Goal: Task Accomplishment & Management: Use online tool/utility

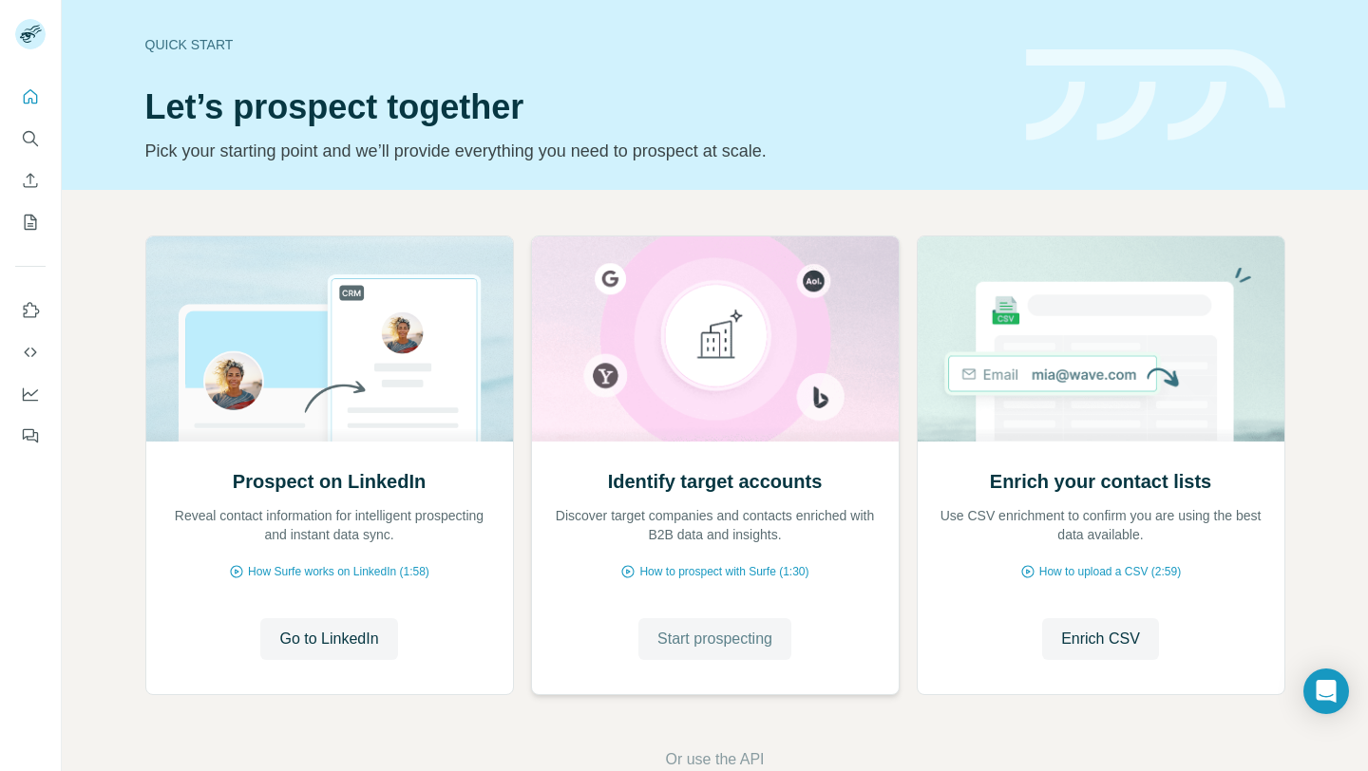
click at [746, 638] on span "Start prospecting" at bounding box center [714, 639] width 115 height 23
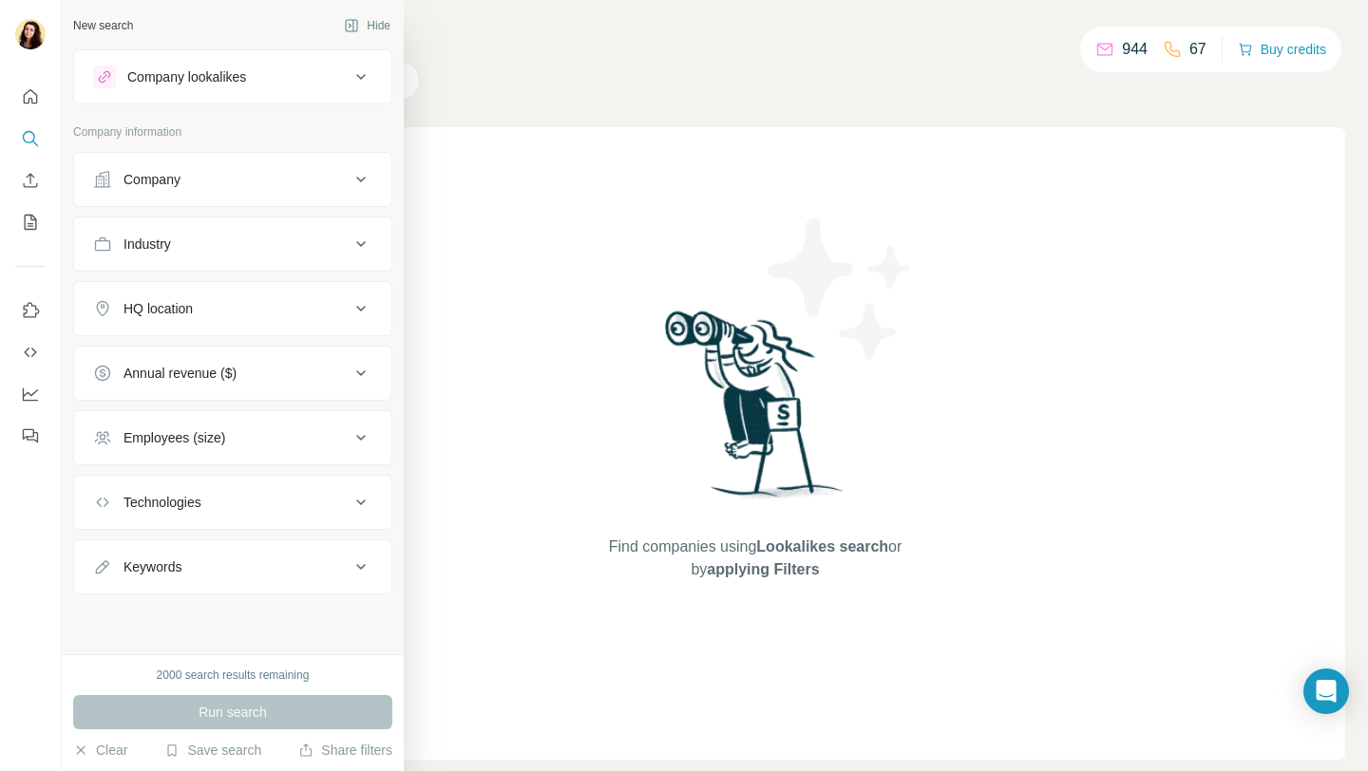
click at [203, 173] on div "Company" at bounding box center [221, 179] width 256 height 19
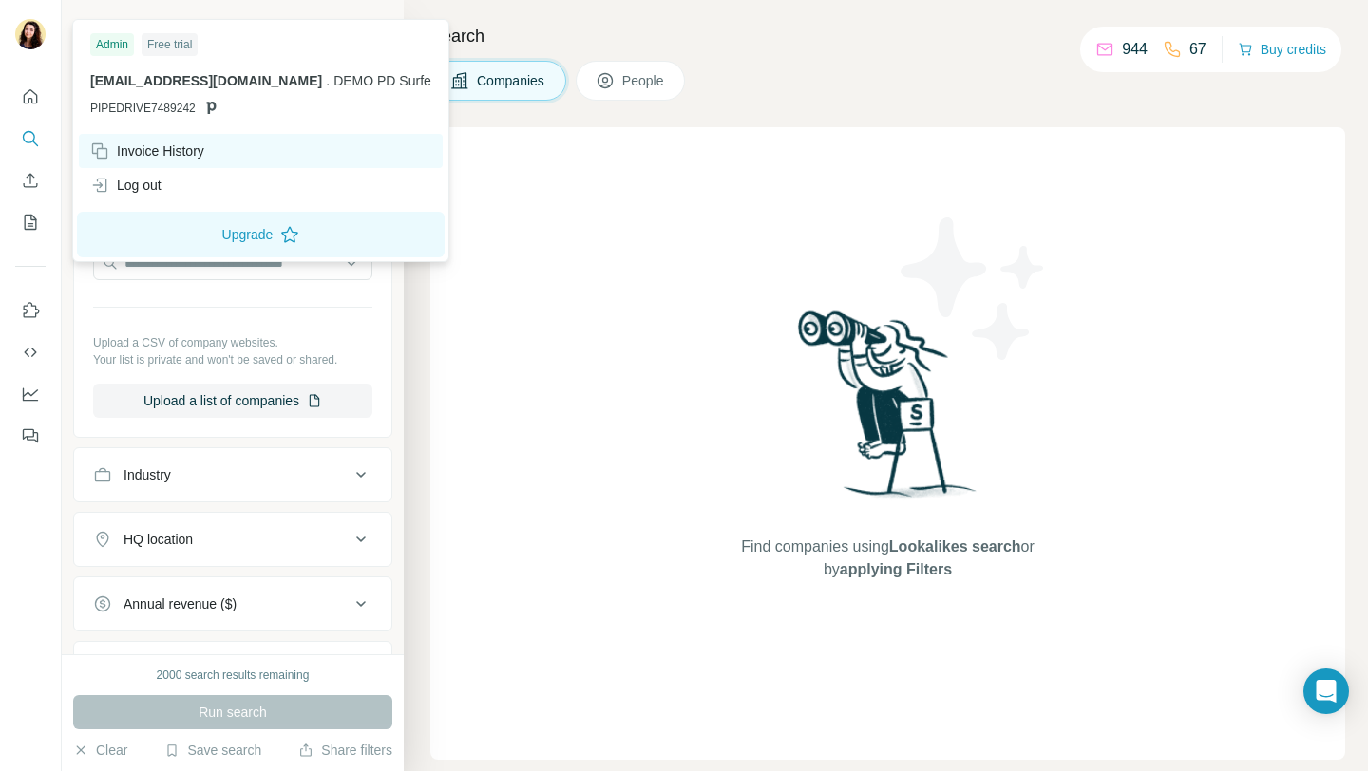
click at [132, 166] on div "Invoice History" at bounding box center [261, 151] width 364 height 34
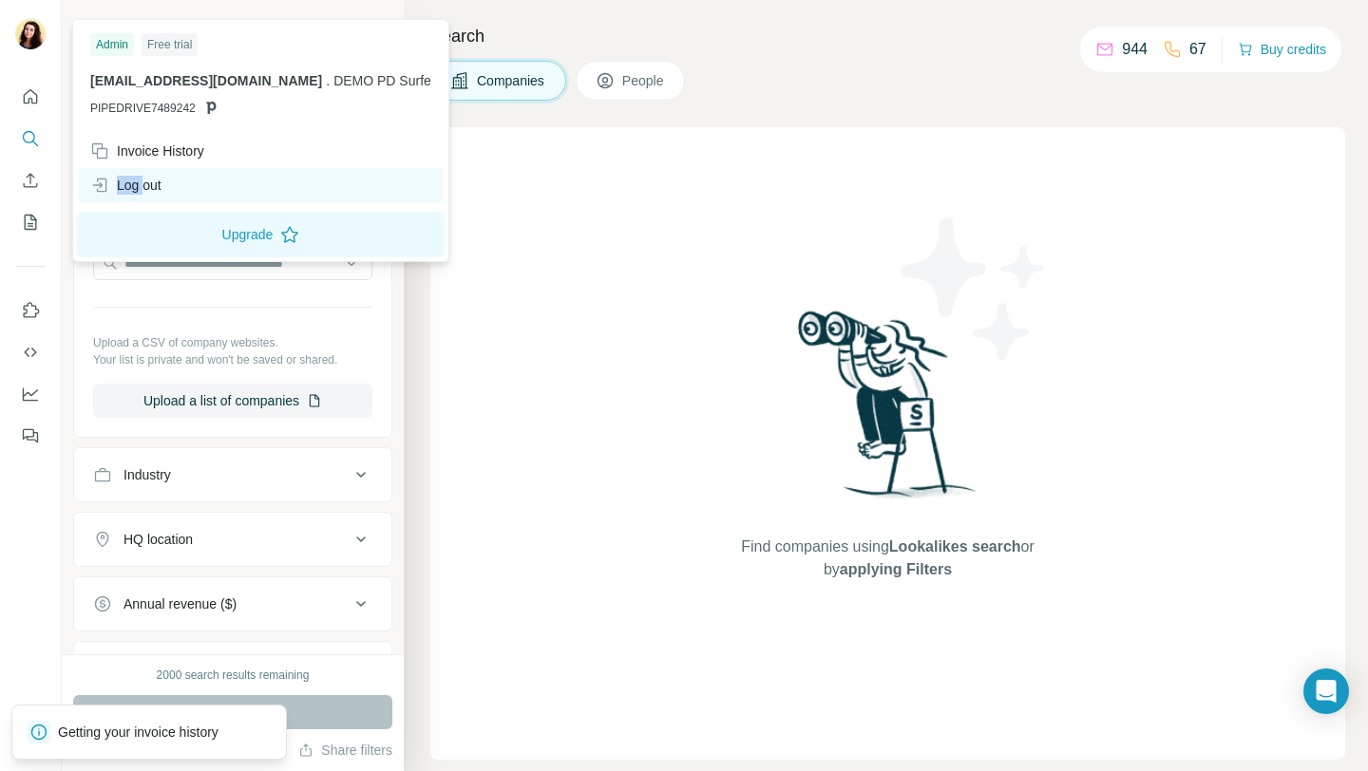
drag, startPoint x: 132, startPoint y: 166, endPoint x: 141, endPoint y: 182, distance: 18.3
click at [141, 182] on div "Invoice History Log out" at bounding box center [261, 168] width 368 height 68
click at [141, 182] on div "Log out" at bounding box center [125, 185] width 71 height 19
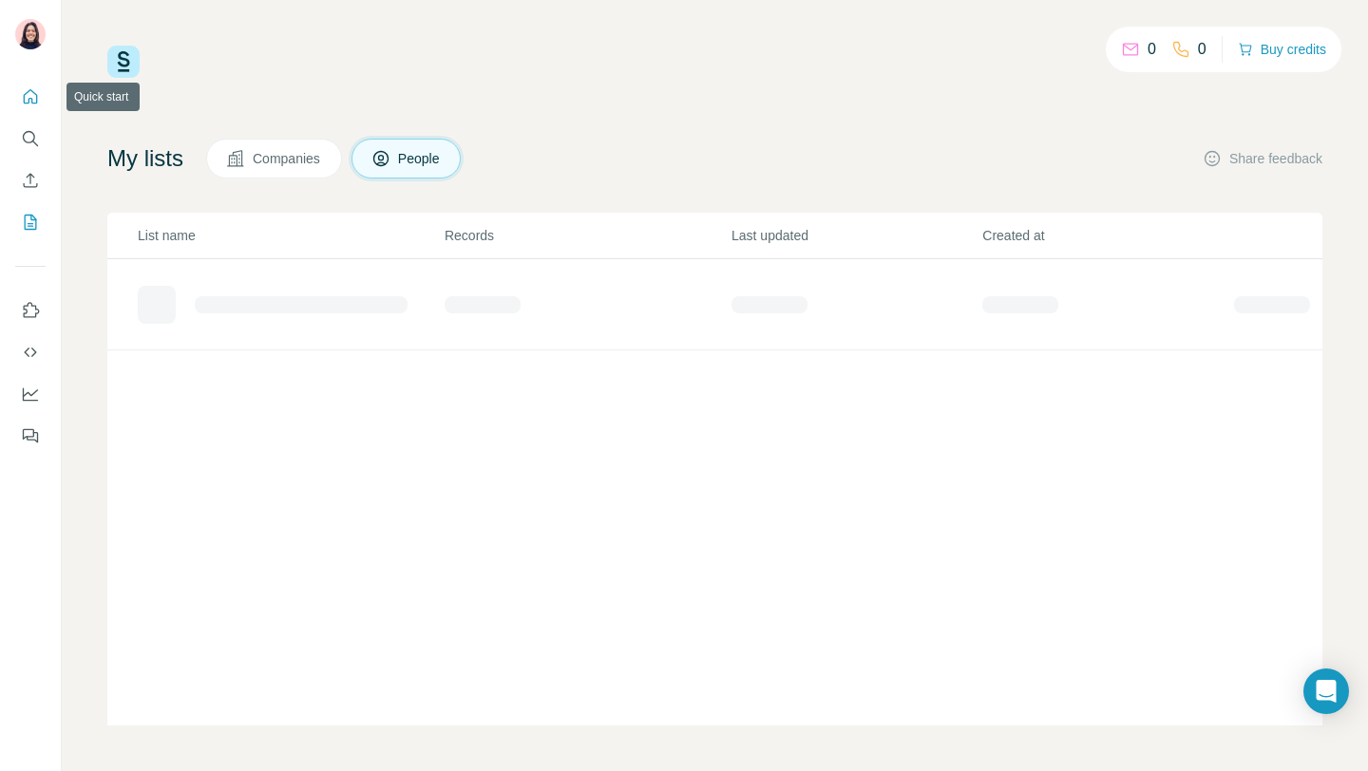
click at [30, 99] on icon "Quick start" at bounding box center [30, 96] width 19 height 19
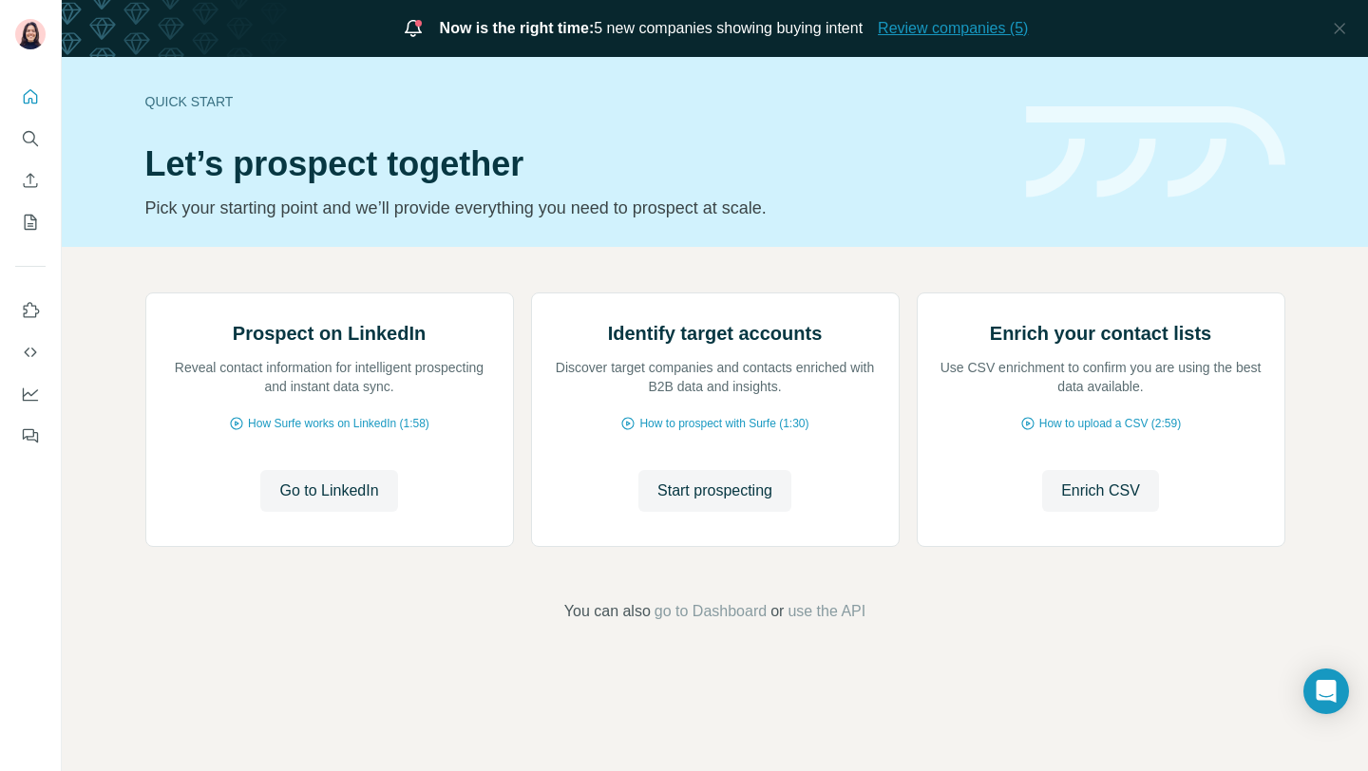
click at [922, 28] on span "Review companies (5)" at bounding box center [953, 28] width 150 height 23
